Goal: Task Accomplishment & Management: Manage account settings

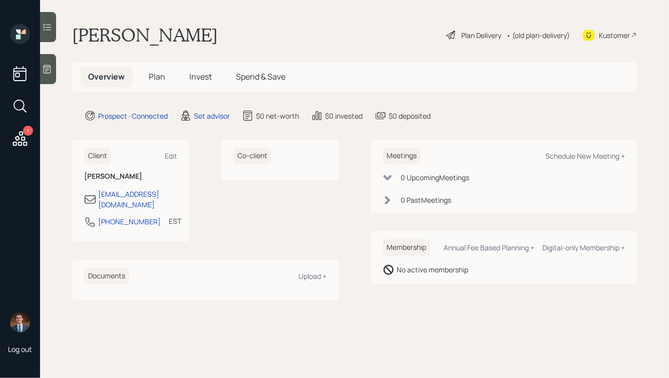
click at [45, 65] on icon at bounding box center [48, 69] width 8 height 9
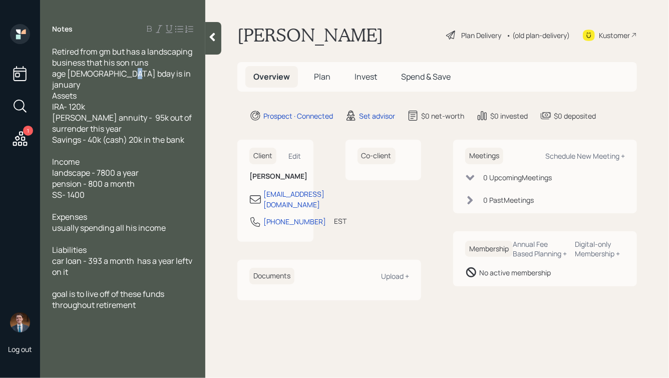
click at [115, 74] on span "Retired from gm but has a landscaping business that his son runs age [DEMOGRAPH…" at bounding box center [123, 95] width 142 height 99
click at [210, 34] on icon at bounding box center [212, 37] width 10 height 10
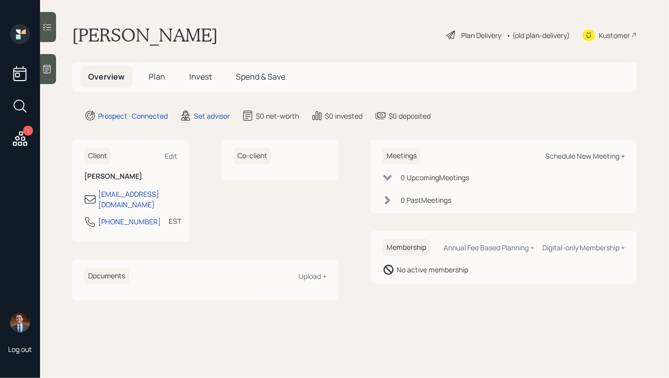
click at [561, 158] on div "Schedule New Meeting +" at bounding box center [585, 156] width 80 height 10
select select "round-[PERSON_NAME]"
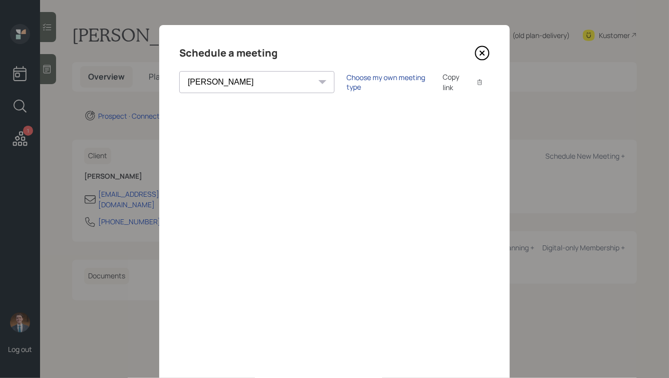
click at [346, 85] on div "Choose my own meeting type" at bounding box center [388, 82] width 84 height 19
click at [483, 53] on icon at bounding box center [482, 53] width 4 height 4
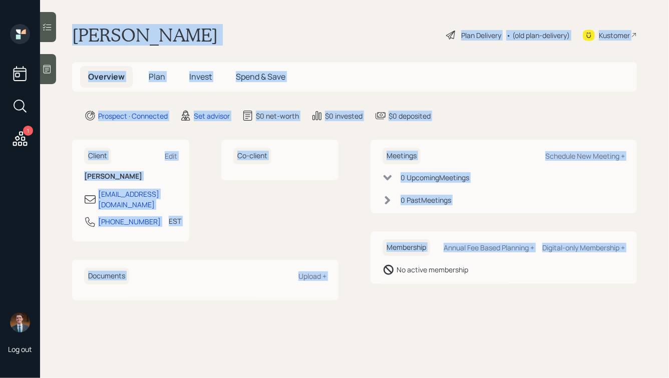
drag, startPoint x: 70, startPoint y: 29, endPoint x: 398, endPoint y: 296, distance: 423.1
click at [399, 296] on main "[PERSON_NAME] Plan Delivery • (old plan-delivery) Kustomer Overview Plan Invest…" at bounding box center [354, 189] width 629 height 378
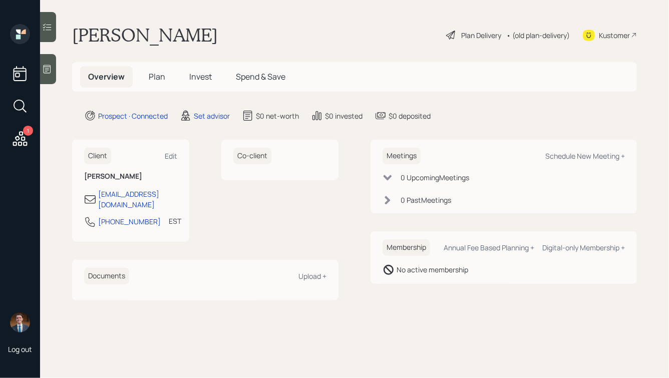
click at [482, 293] on main "[PERSON_NAME] Plan Delivery • (old plan-delivery) Kustomer Overview Plan Invest…" at bounding box center [354, 189] width 629 height 378
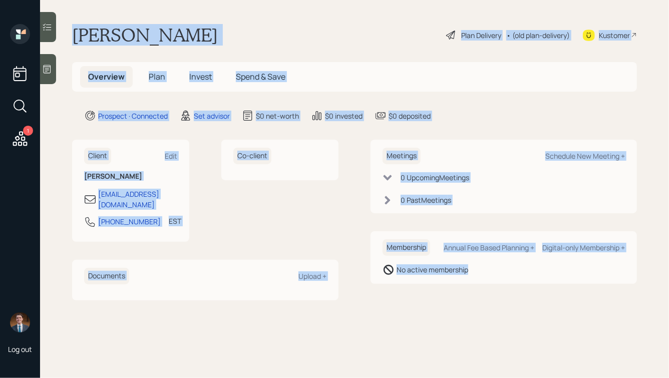
drag, startPoint x: 508, startPoint y: 293, endPoint x: 221, endPoint y: -7, distance: 415.4
click at [221, 0] on html "1 Log out [PERSON_NAME] Plan Delivery • (old plan-delivery) Kustomer Overview P…" at bounding box center [334, 189] width 669 height 378
click at [211, 22] on main "[PERSON_NAME] Plan Delivery • (old plan-delivery) Kustomer Overview Plan Invest…" at bounding box center [354, 189] width 629 height 378
